Goal: Check status: Check status

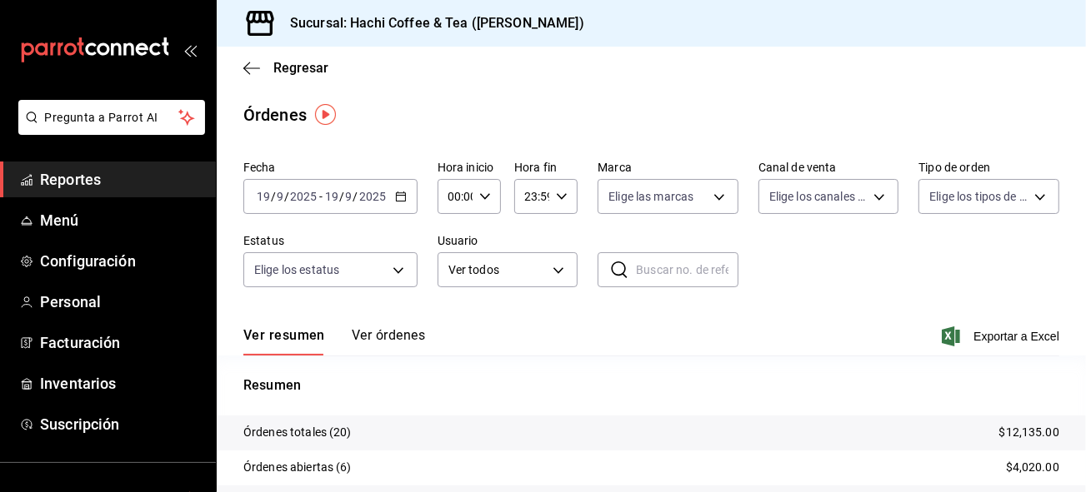
click at [93, 177] on span "Reportes" at bounding box center [121, 179] width 162 height 22
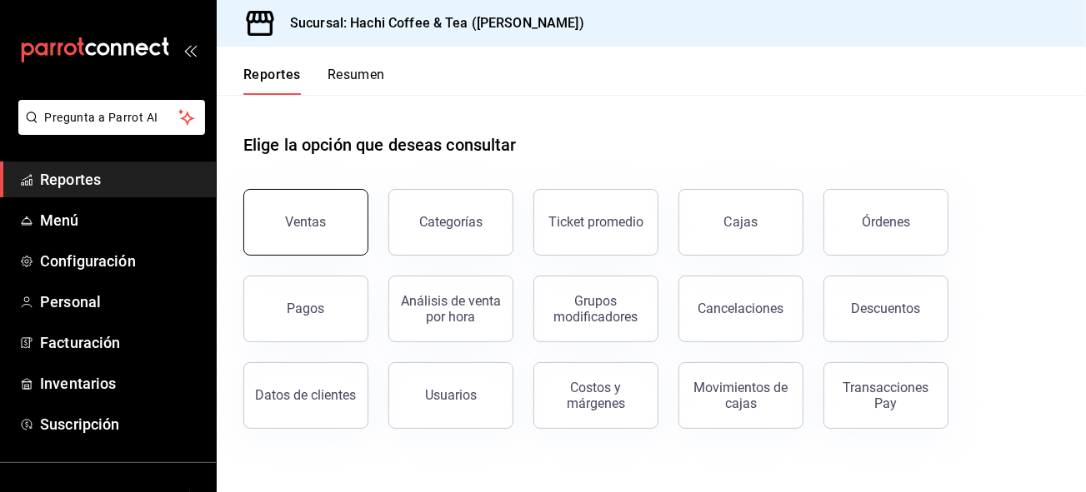
click at [324, 232] on button "Ventas" at bounding box center [305, 222] width 125 height 67
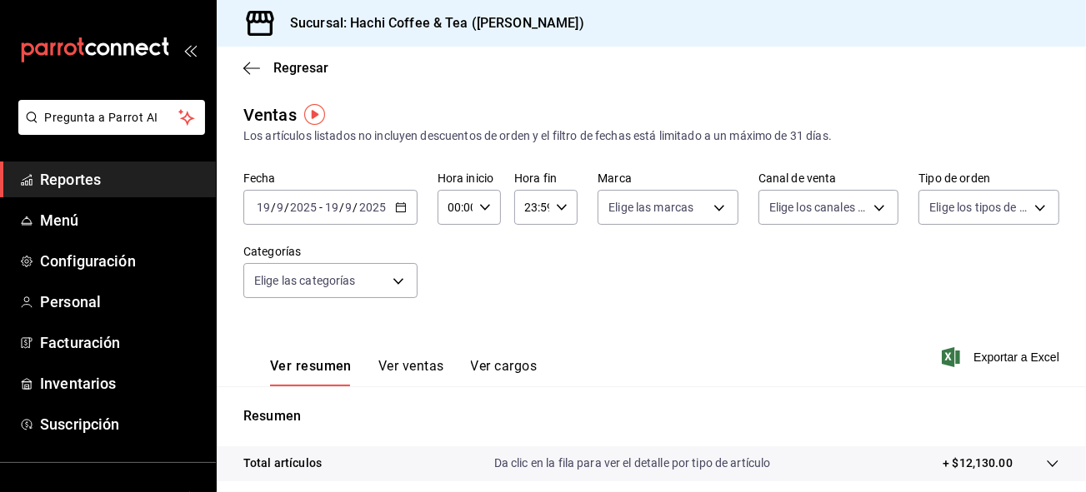
click at [91, 177] on span "Reportes" at bounding box center [121, 179] width 162 height 22
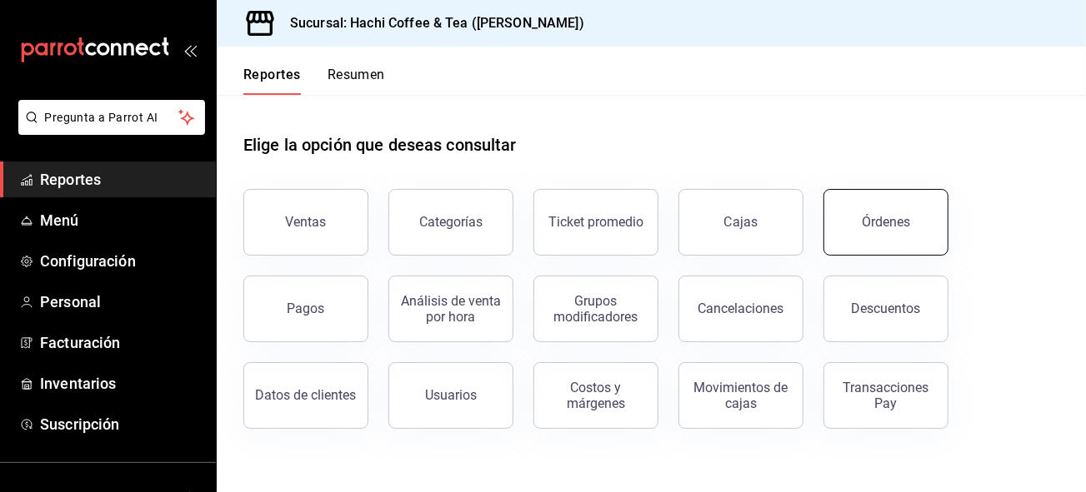
click at [892, 227] on div "Órdenes" at bounding box center [886, 222] width 48 height 16
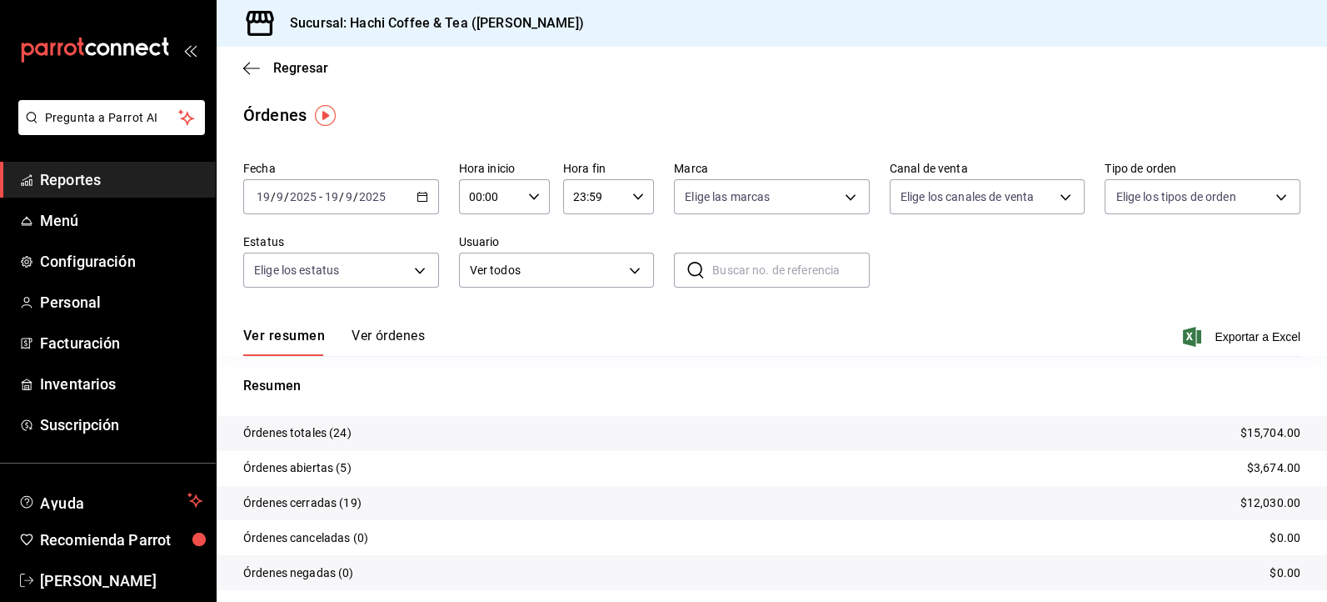
drag, startPoint x: 1072, startPoint y: 0, endPoint x: 694, endPoint y: 113, distance: 394.9
click at [694, 113] on div "Órdenes" at bounding box center [772, 114] width 1111 height 25
click at [414, 202] on div "[DATE] [DATE] - [DATE] [DATE]" at bounding box center [341, 196] width 196 height 35
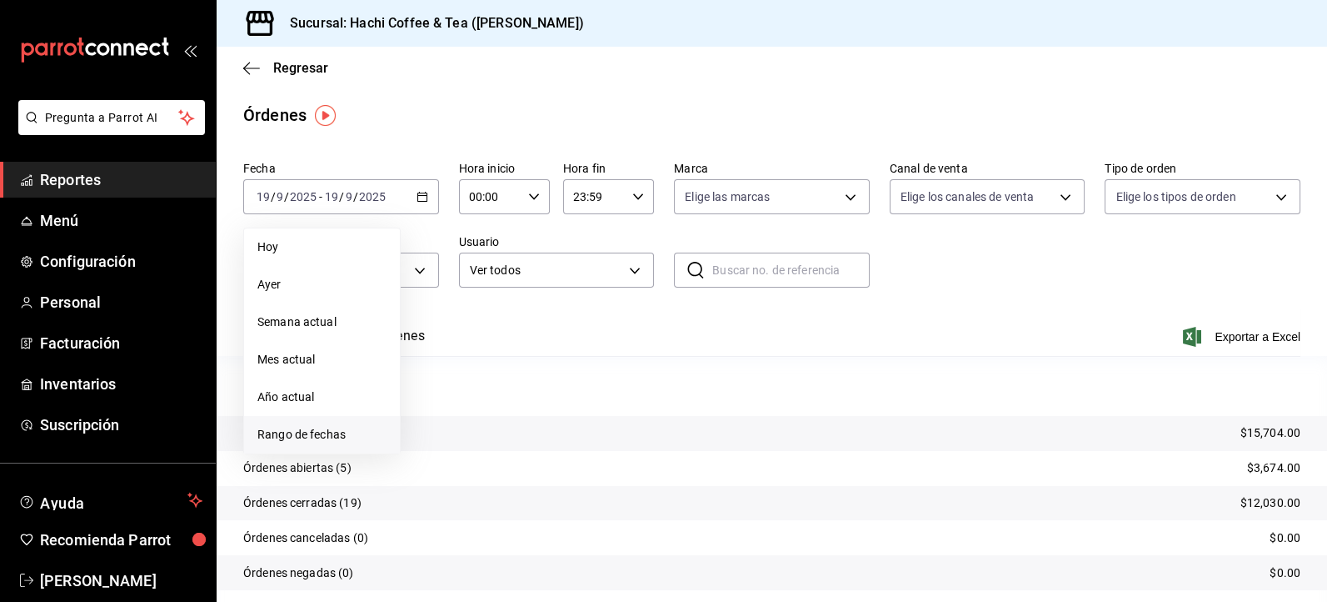
click at [287, 434] on span "Rango de fechas" at bounding box center [321, 434] width 129 height 17
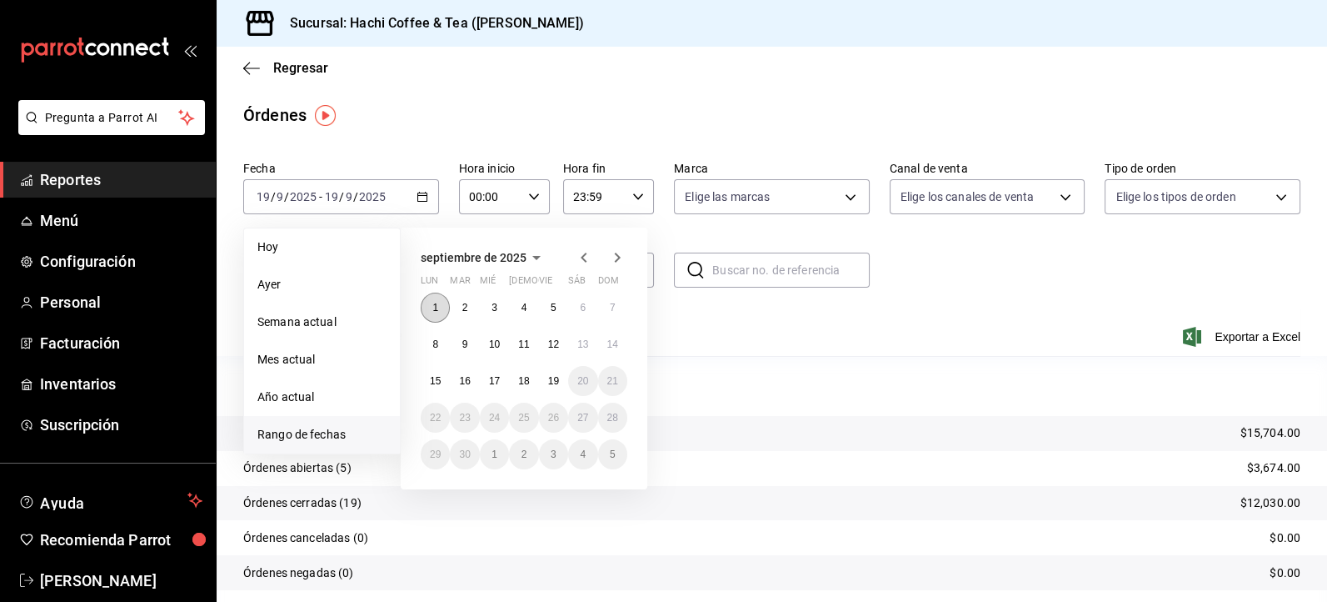
click at [436, 306] on abbr "1" at bounding box center [435, 308] width 6 height 12
click at [433, 392] on button "15" at bounding box center [435, 381] width 29 height 30
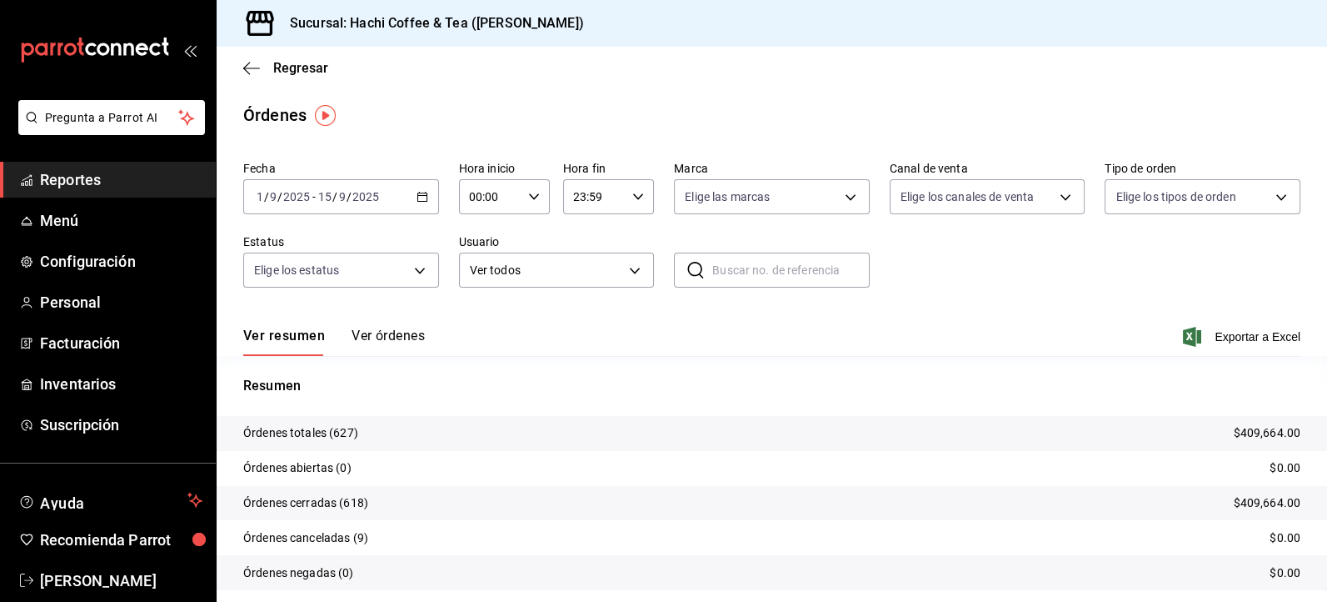
click at [422, 204] on div "2025-09-01 1 / 9 / 2025 - 2025-09-15 15 / 9 / 2025" at bounding box center [341, 196] width 196 height 35
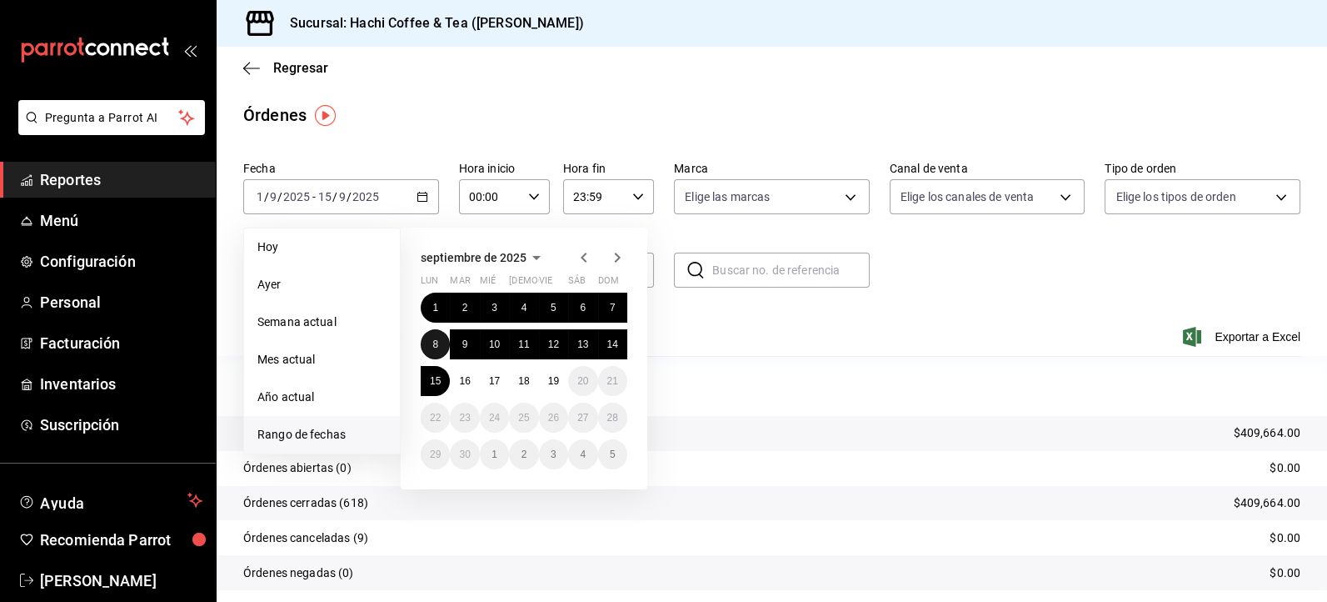
click at [434, 351] on button "8" at bounding box center [435, 344] width 29 height 30
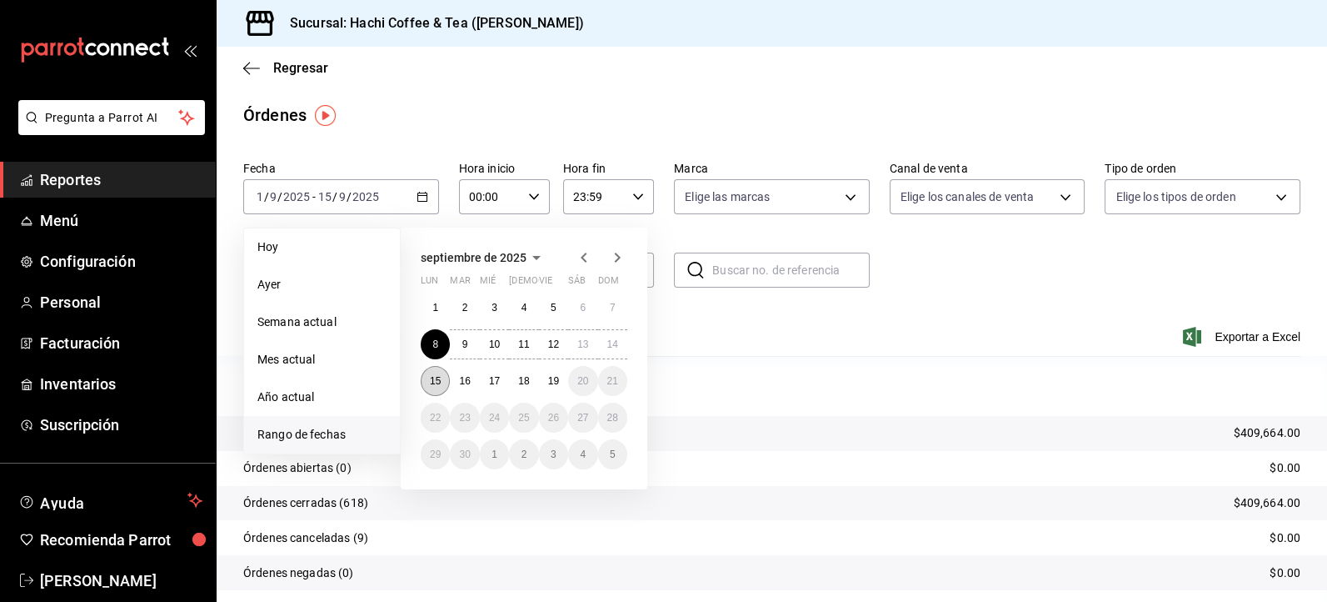
click at [433, 377] on abbr "15" at bounding box center [435, 381] width 11 height 12
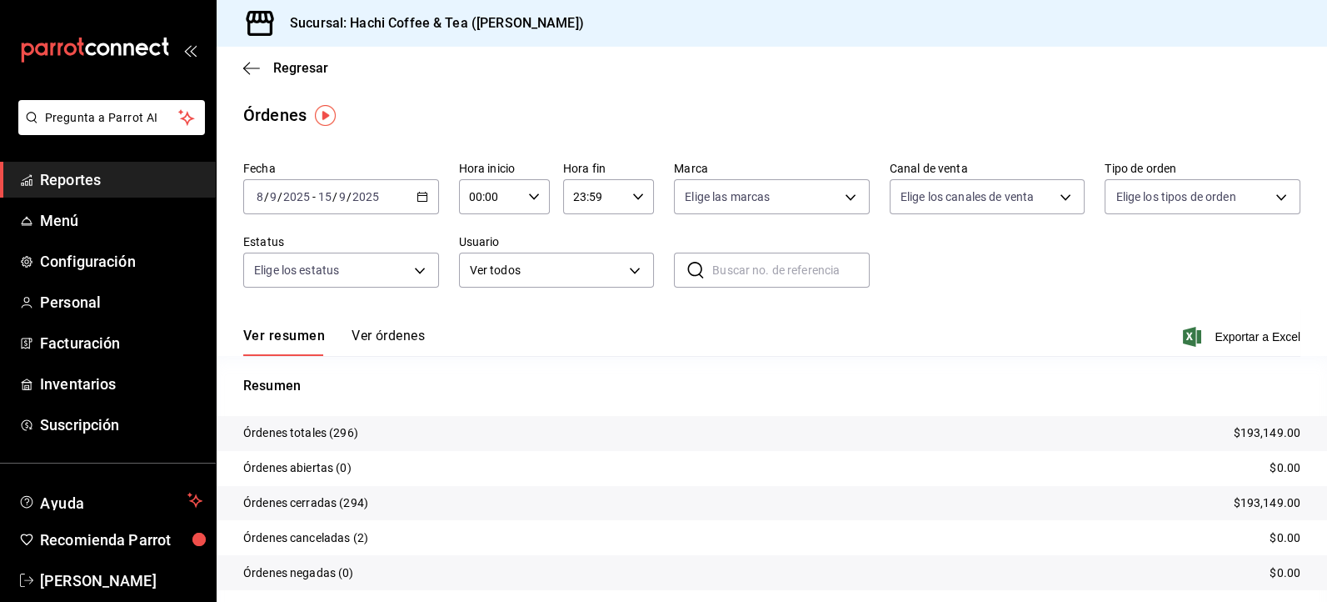
click at [417, 197] on icon "button" at bounding box center [423, 197] width 12 height 12
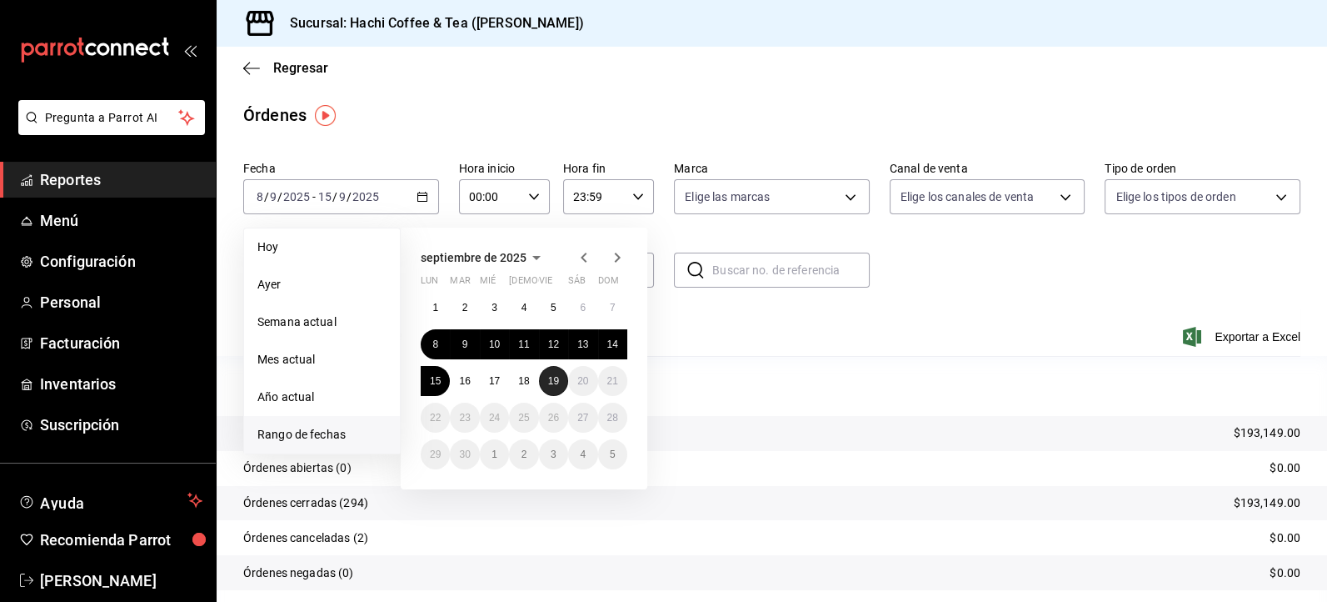
click at [557, 378] on abbr "19" at bounding box center [553, 381] width 11 height 12
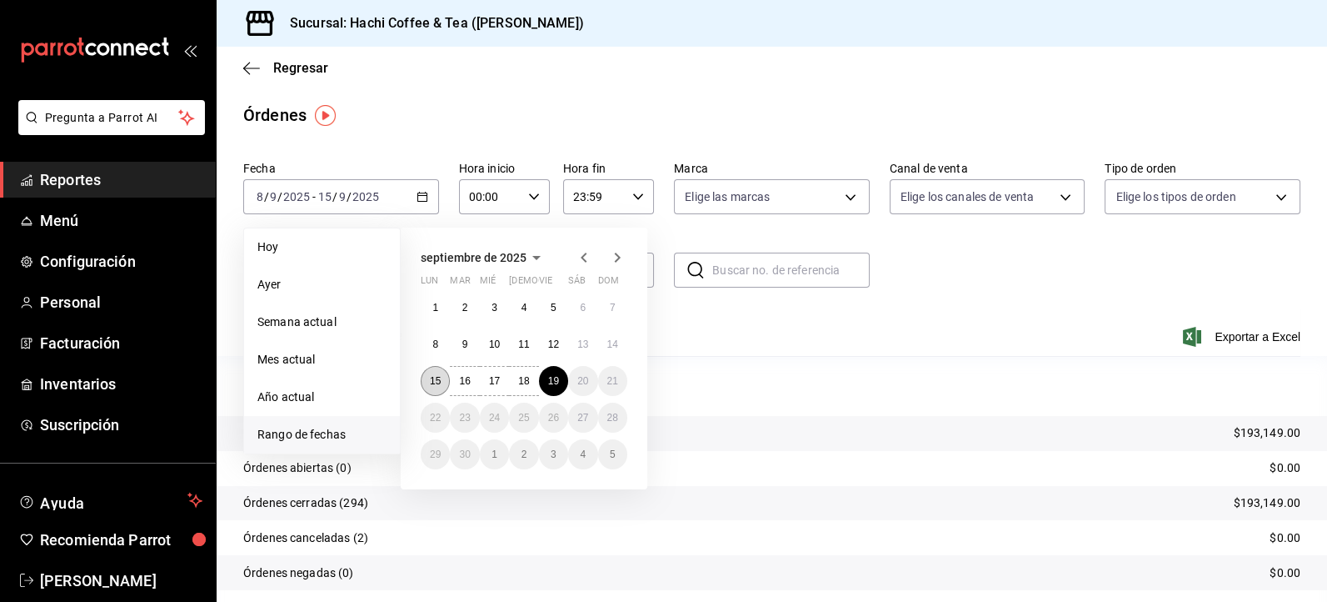
click at [428, 377] on button "15" at bounding box center [435, 381] width 29 height 30
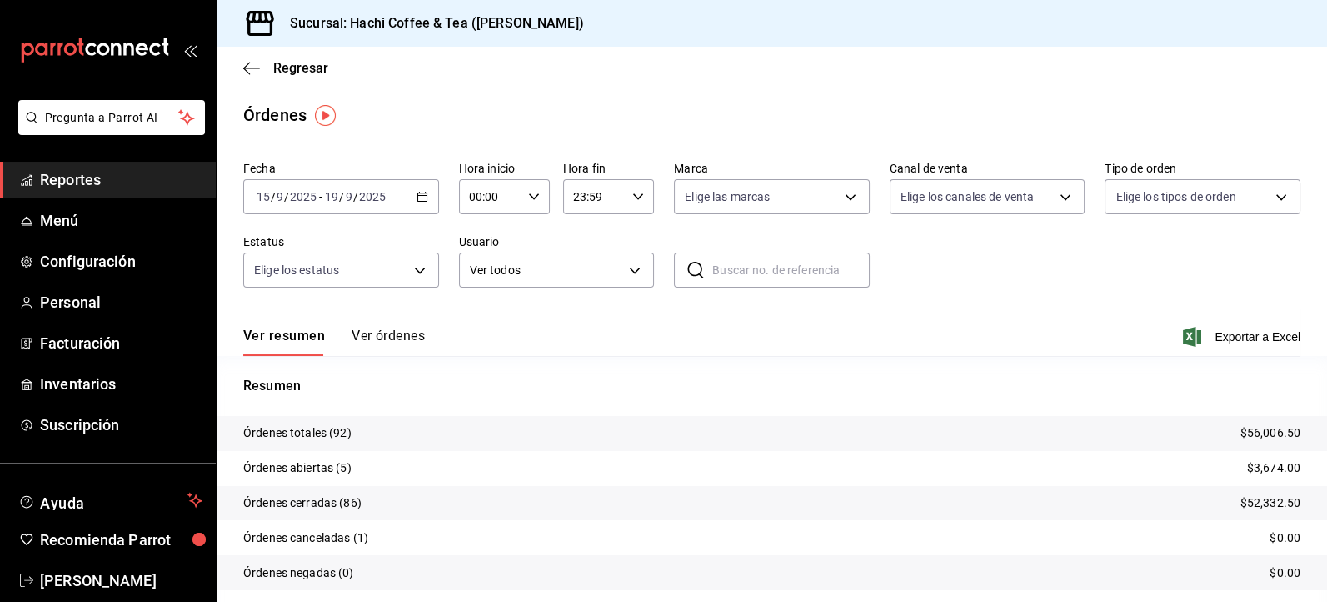
click at [420, 196] on icon "button" at bounding box center [423, 197] width 12 height 12
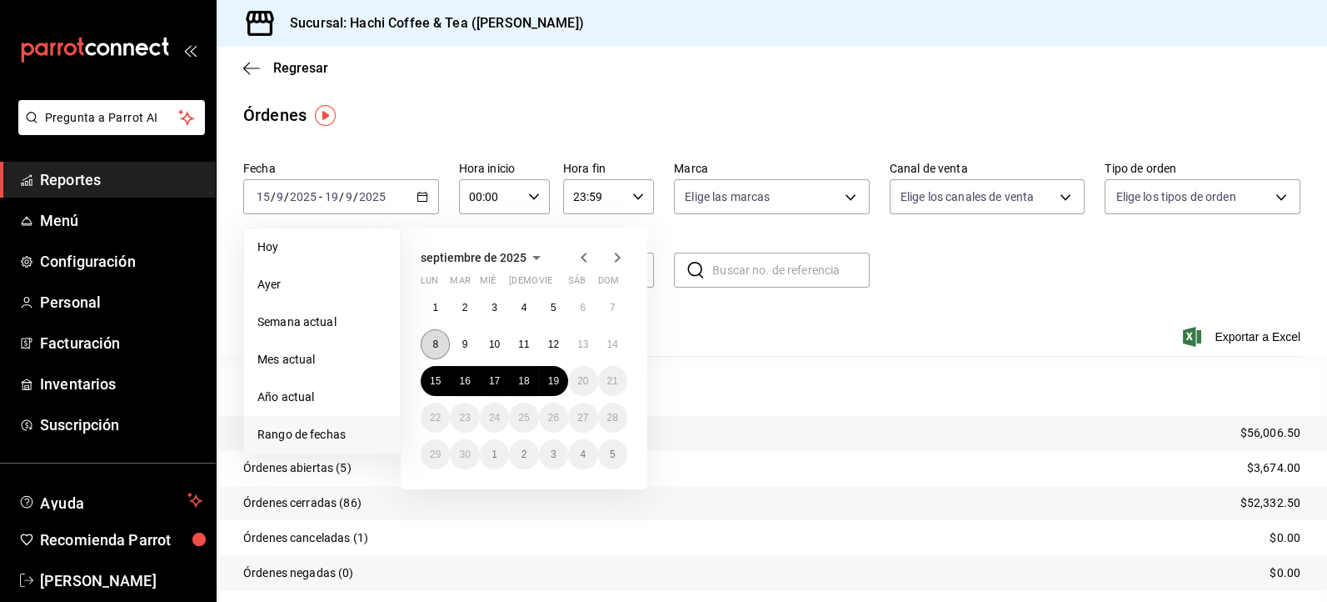
click at [432, 337] on button "8" at bounding box center [435, 344] width 29 height 30
click at [553, 351] on button "12" at bounding box center [553, 344] width 29 height 30
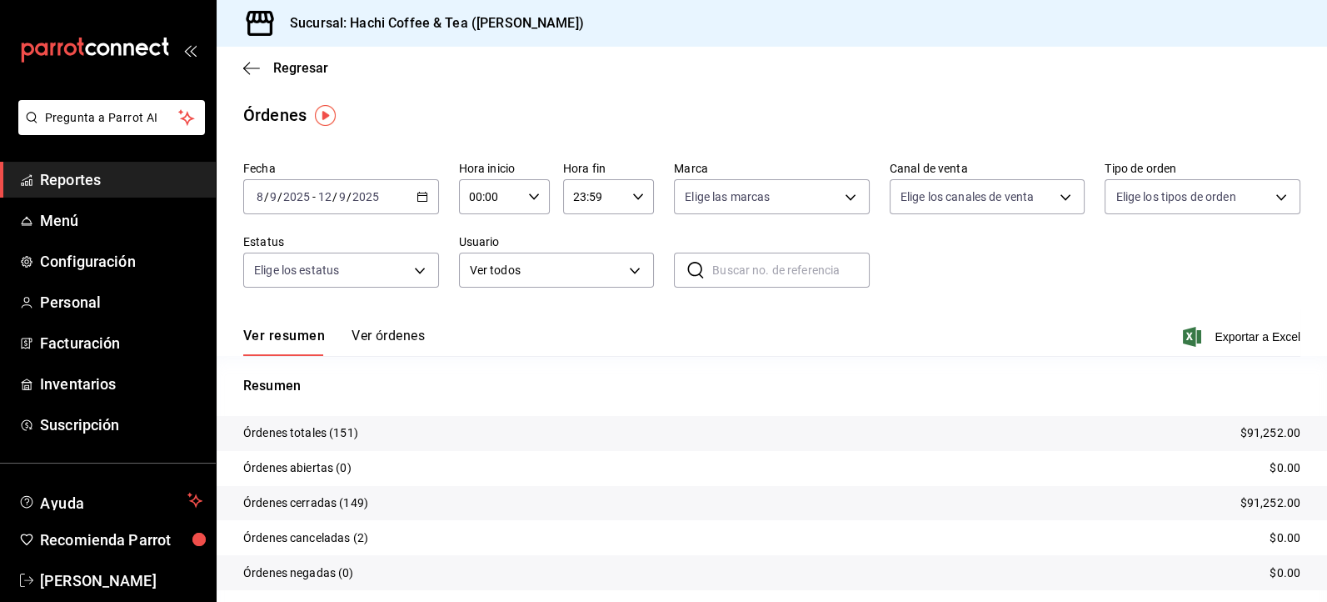
click at [82, 184] on span "Reportes" at bounding box center [121, 179] width 162 height 22
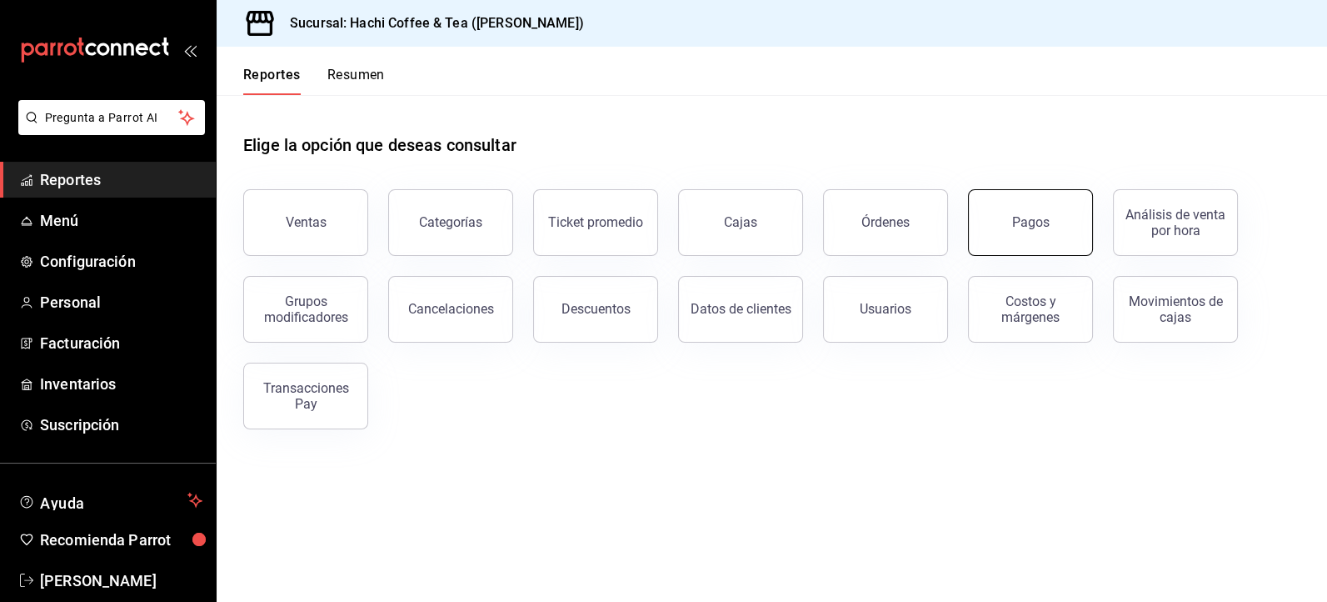
click at [1034, 237] on button "Pagos" at bounding box center [1030, 222] width 125 height 67
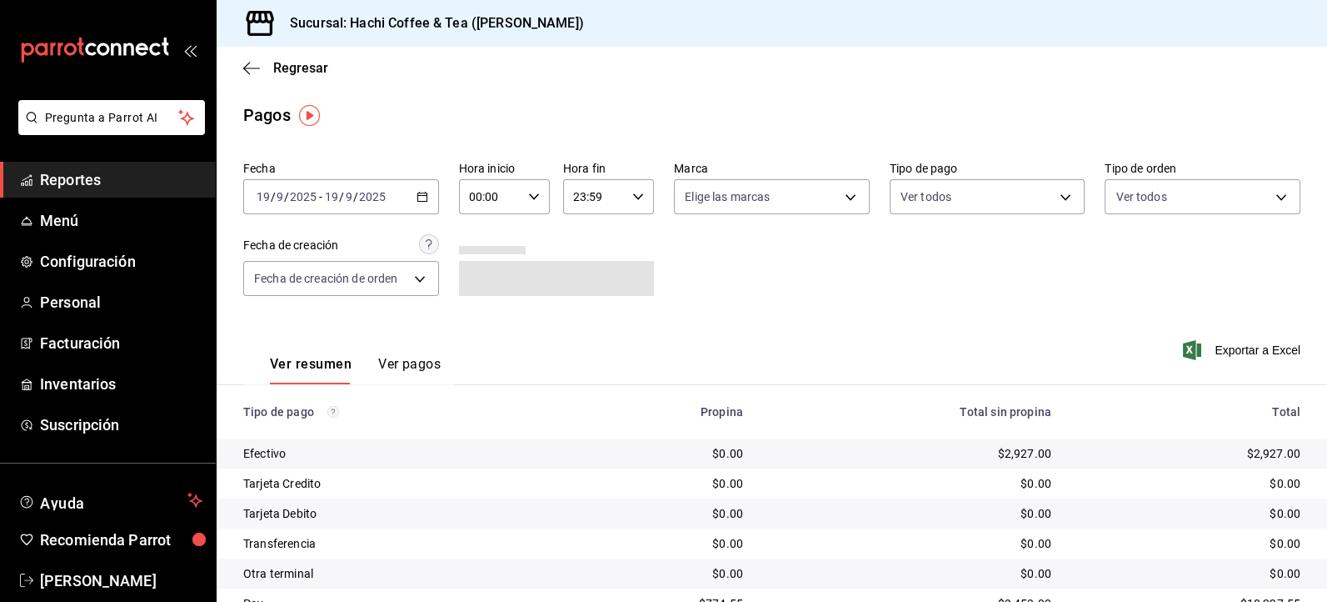
click at [420, 202] on \(Stroke\) "button" at bounding box center [422, 196] width 10 height 9
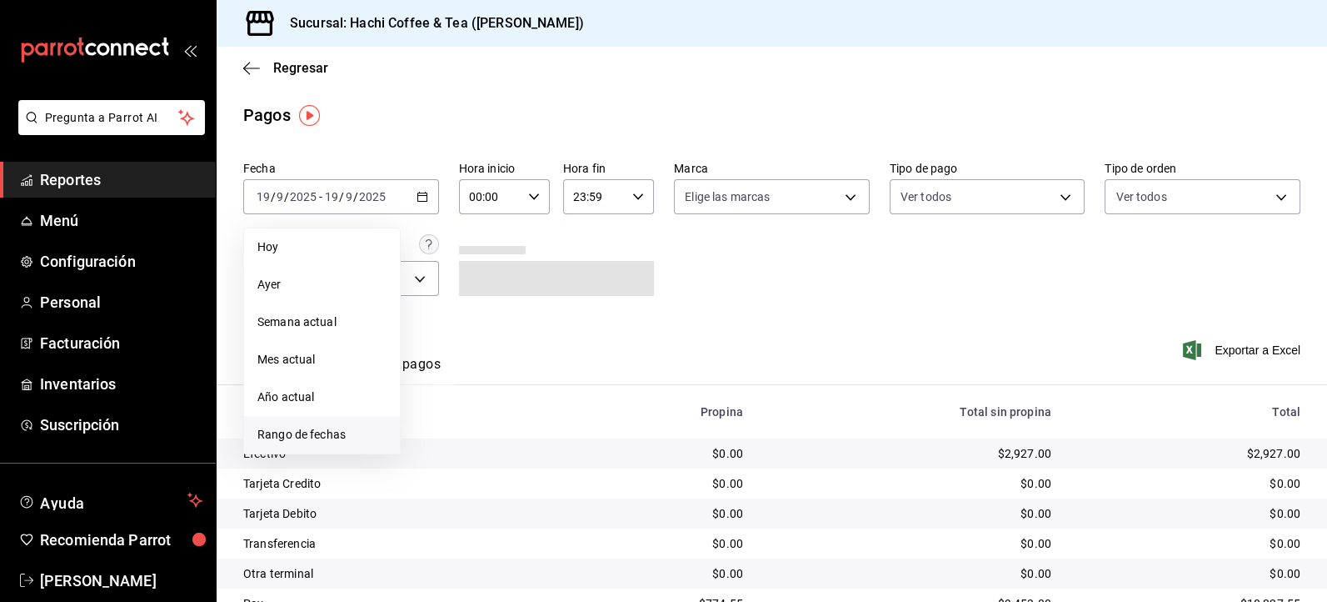
click at [312, 444] on li "Rango de fechas" at bounding box center [322, 434] width 156 height 37
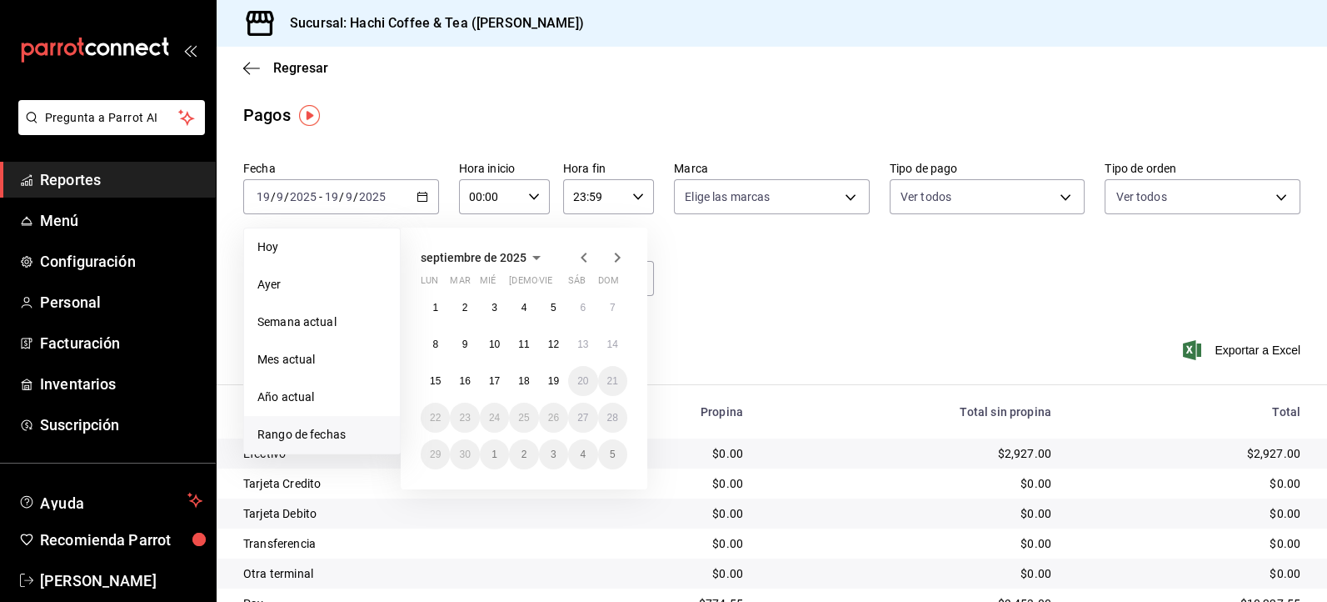
click at [582, 263] on icon "button" at bounding box center [584, 257] width 20 height 20
click at [582, 263] on icon "button" at bounding box center [584, 261] width 20 height 20
click at [582, 263] on icon "button" at bounding box center [584, 257] width 20 height 20
click at [522, 307] on abbr "1" at bounding box center [525, 308] width 6 height 12
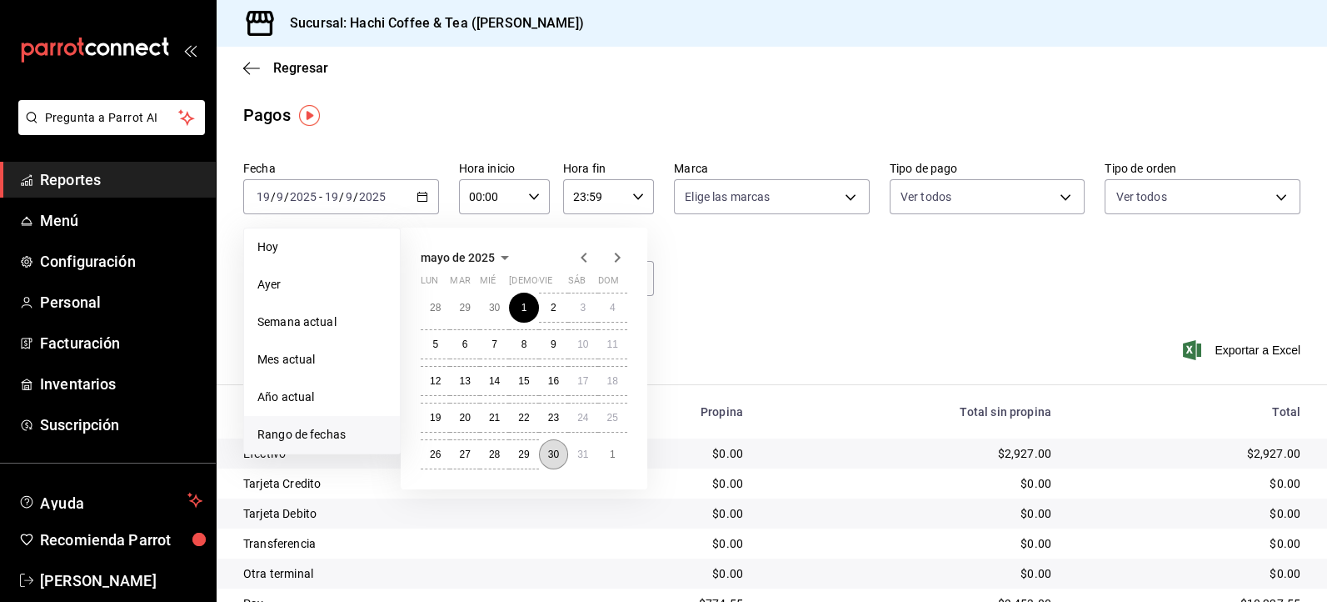
click at [548, 456] on abbr "30" at bounding box center [553, 454] width 11 height 12
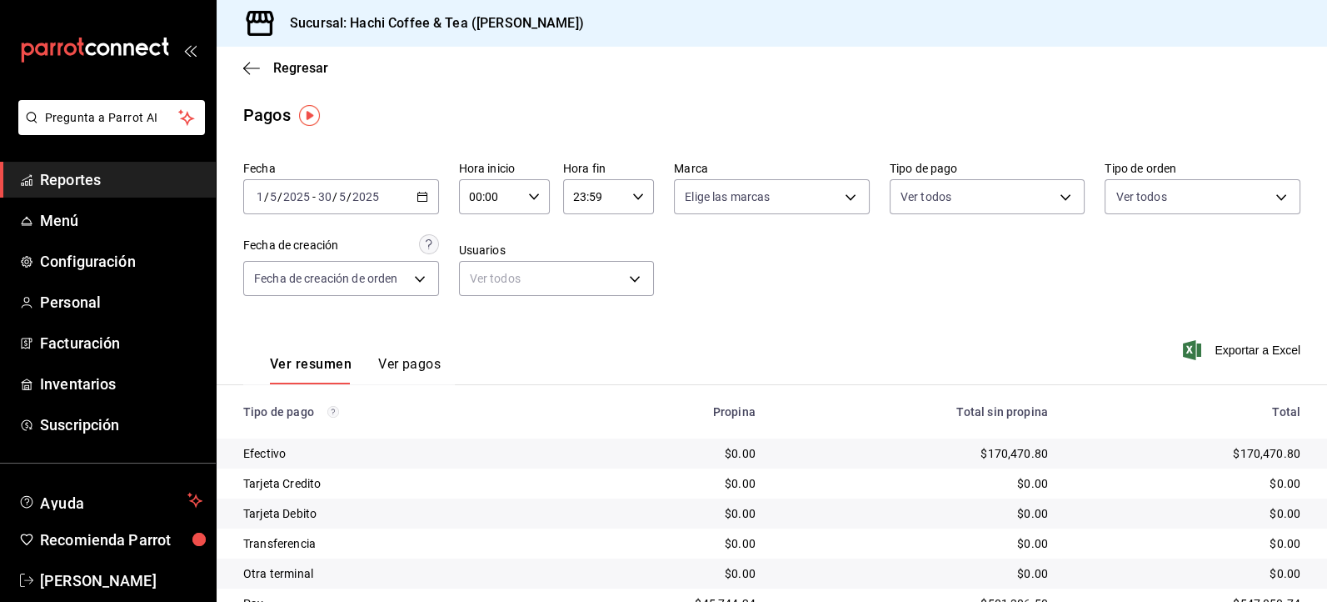
click at [408, 361] on button "Ver pagos" at bounding box center [409, 370] width 62 height 28
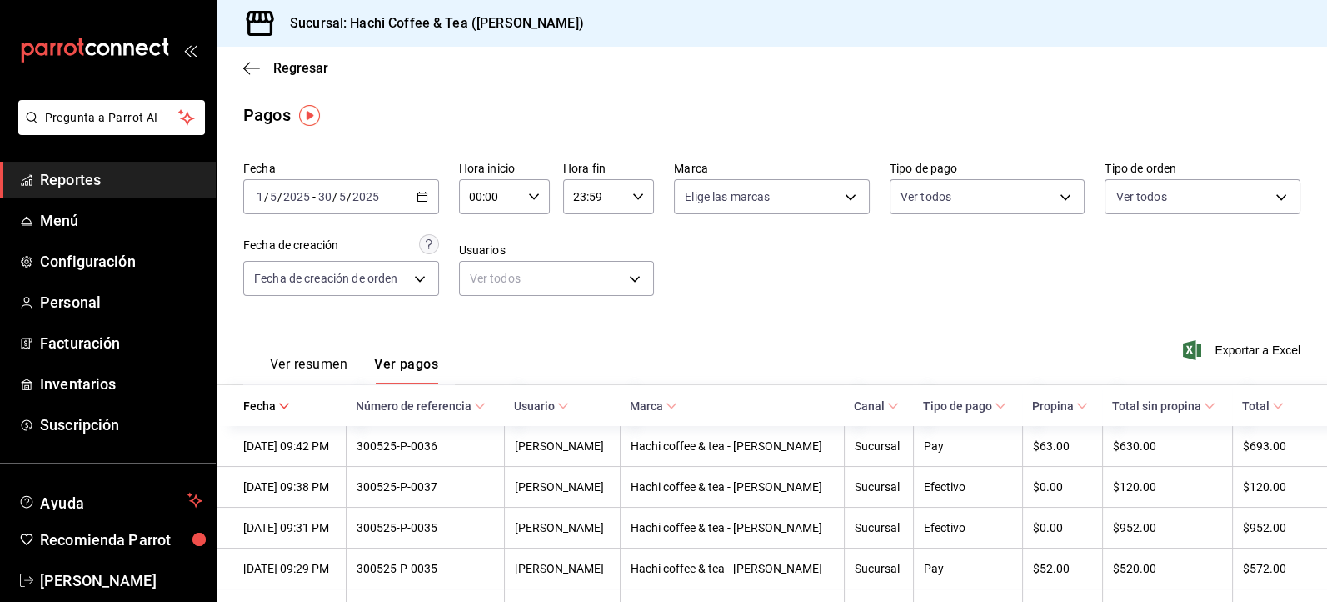
click at [108, 189] on span "Reportes" at bounding box center [121, 179] width 162 height 22
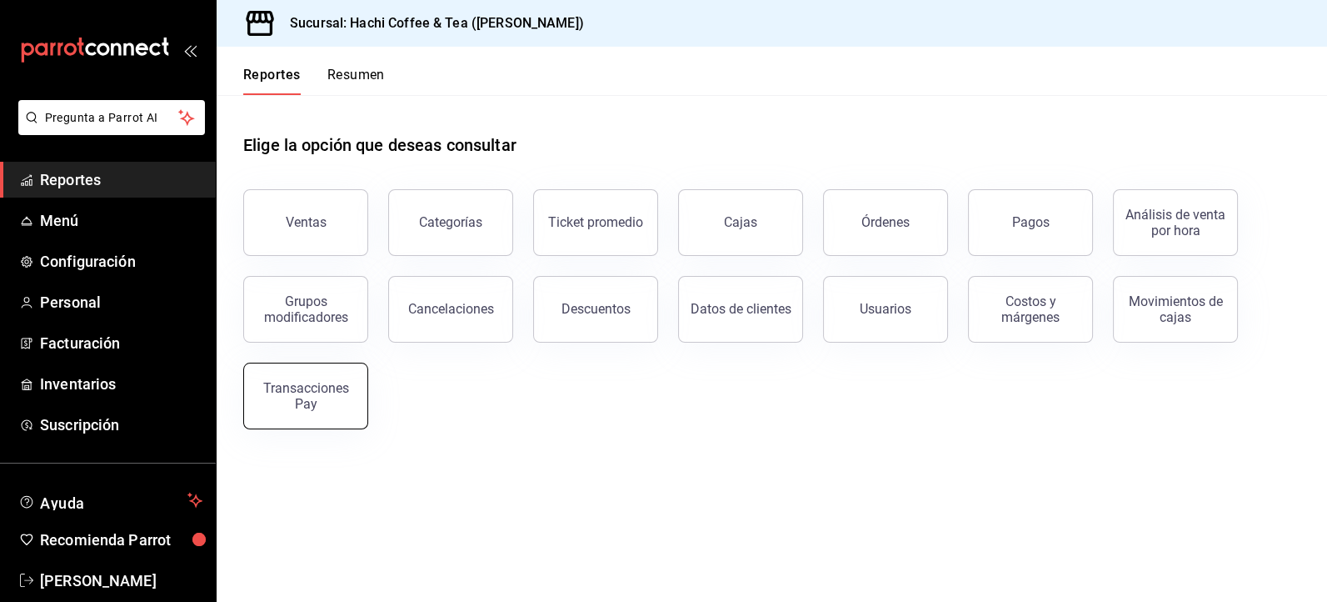
click at [299, 396] on div "Transacciones Pay" at bounding box center [305, 396] width 103 height 32
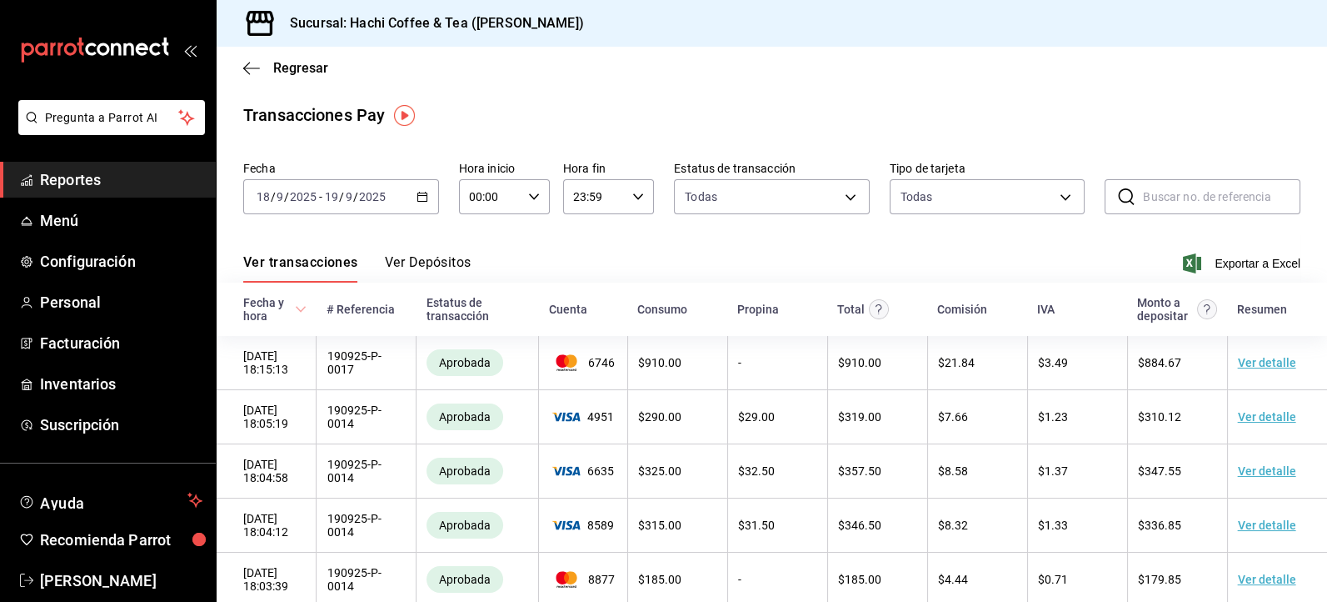
click at [421, 197] on icon "button" at bounding box center [423, 197] width 12 height 12
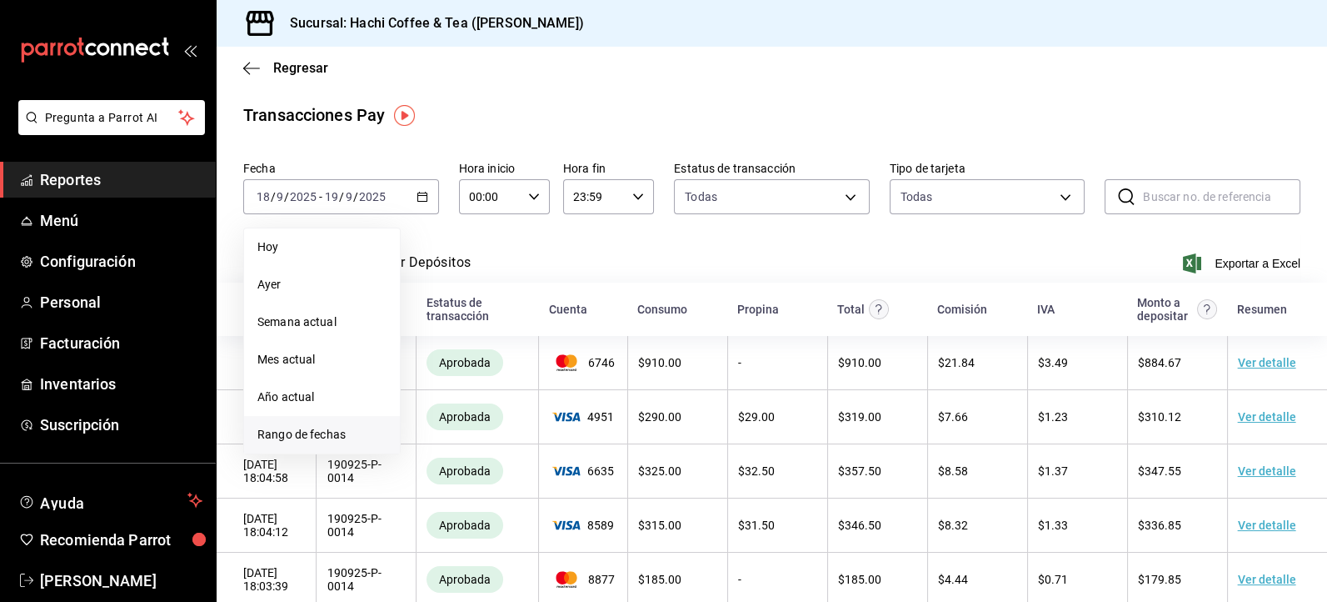
click at [292, 427] on span "Rango de fechas" at bounding box center [321, 434] width 129 height 17
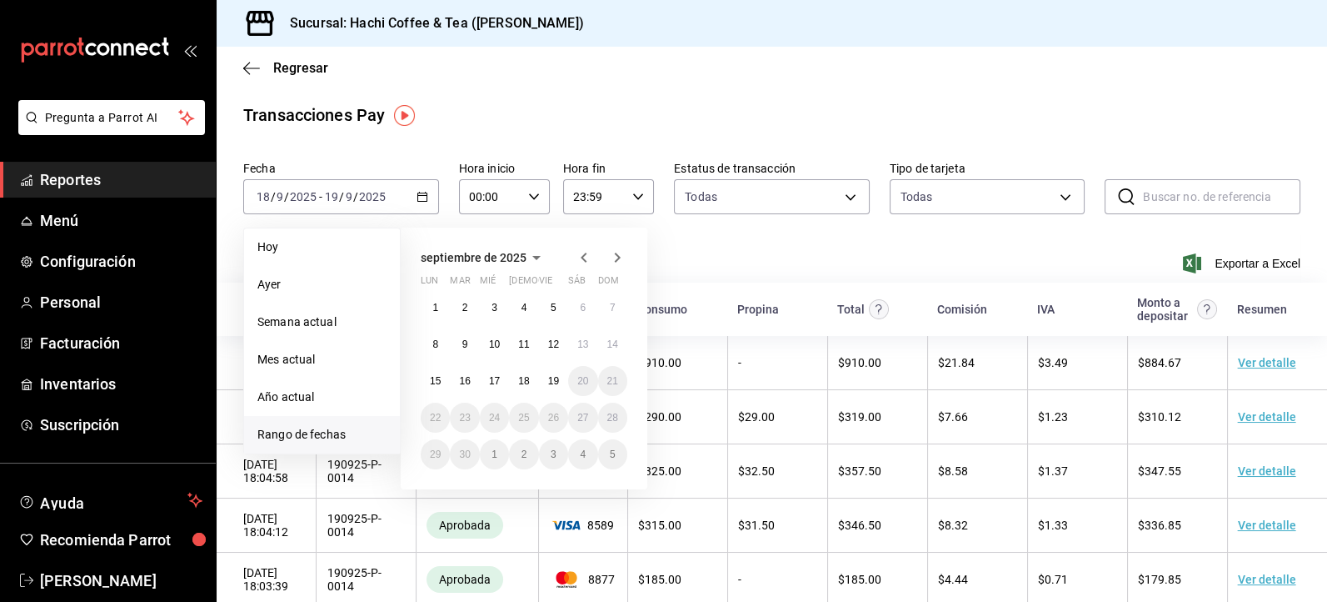
click at [581, 253] on icon "button" at bounding box center [584, 257] width 20 height 20
click at [581, 253] on icon "button" at bounding box center [584, 261] width 20 height 20
click at [581, 253] on icon "button" at bounding box center [584, 257] width 20 height 20
click at [524, 307] on abbr "1" at bounding box center [525, 308] width 6 height 12
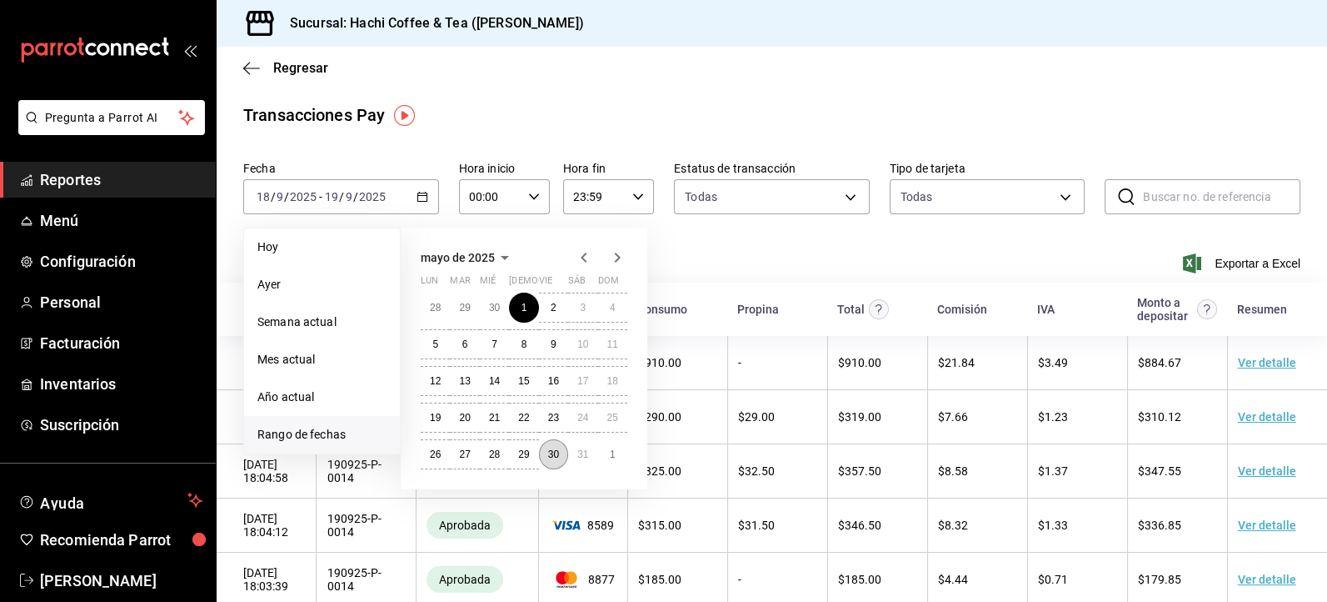
click at [557, 459] on abbr "30" at bounding box center [553, 454] width 11 height 12
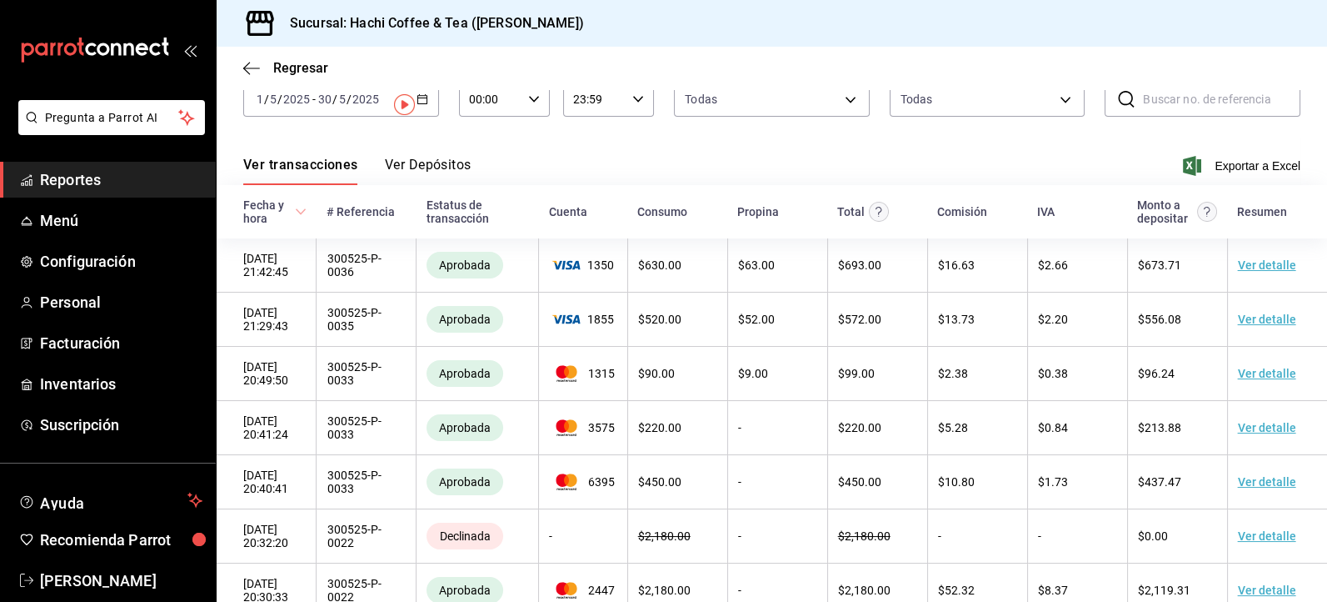
scroll to position [10, 0]
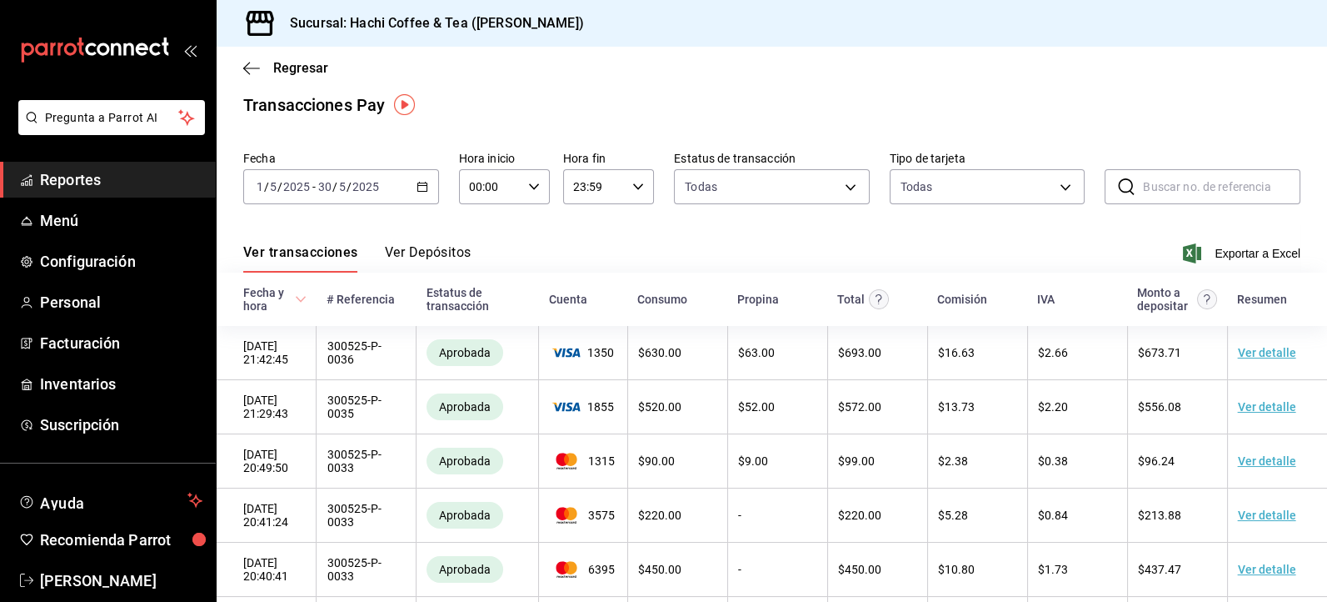
click at [437, 254] on button "Ver Depósitos" at bounding box center [428, 258] width 87 height 28
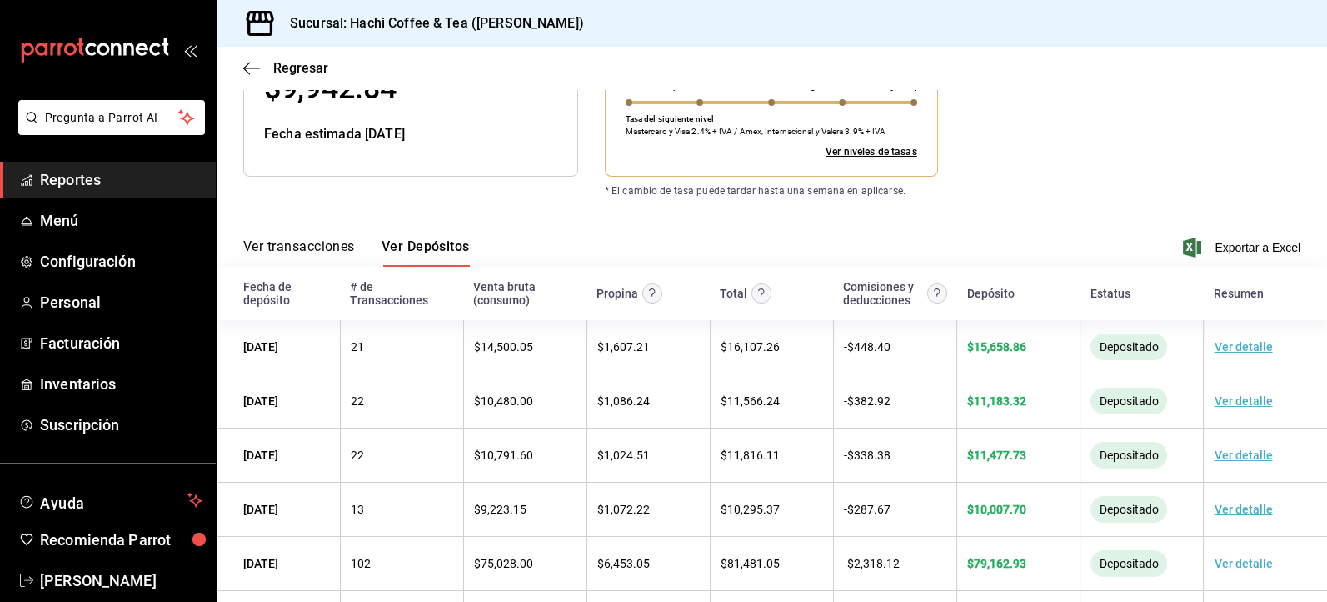
scroll to position [102, 0]
